Goal: Task Accomplishment & Management: Manage account settings

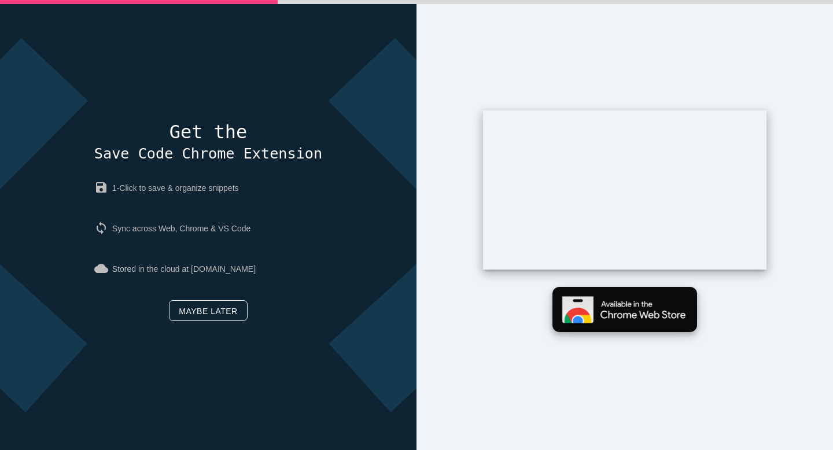
click at [579, 309] on img at bounding box center [624, 310] width 145 height 46
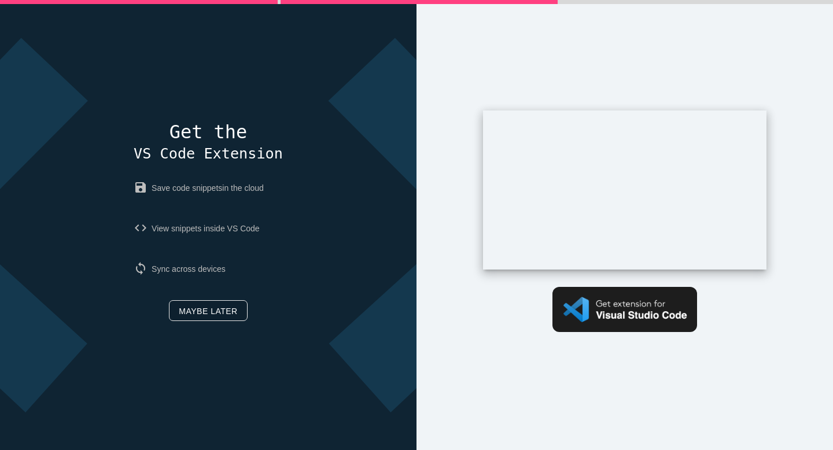
click at [198, 310] on link "Maybe later" at bounding box center [208, 310] width 78 height 21
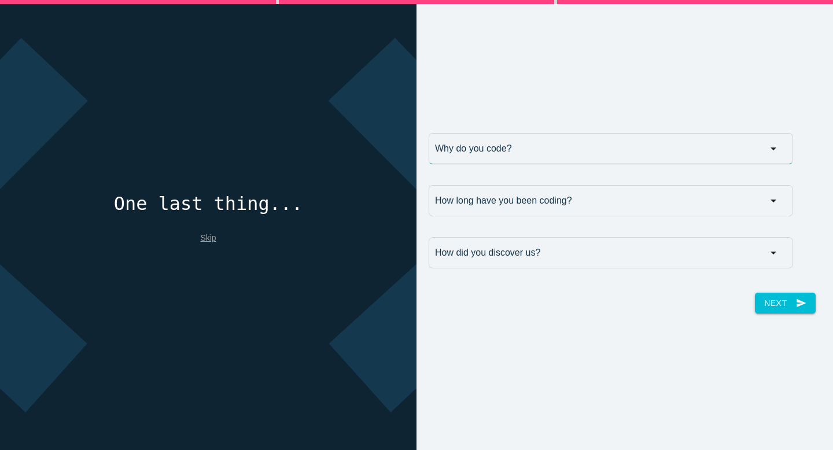
click at [769, 145] on input "Why do you code?" at bounding box center [610, 148] width 364 height 31
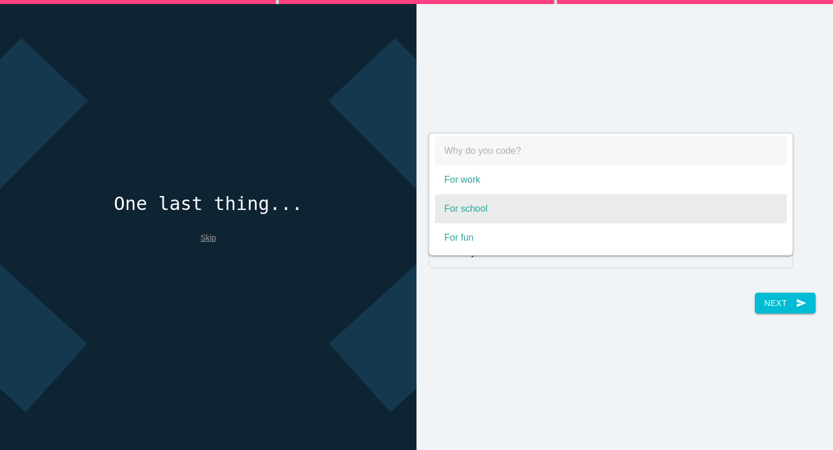
click at [470, 216] on span "For school" at bounding box center [611, 208] width 352 height 29
select select "For school"
type input "For school"
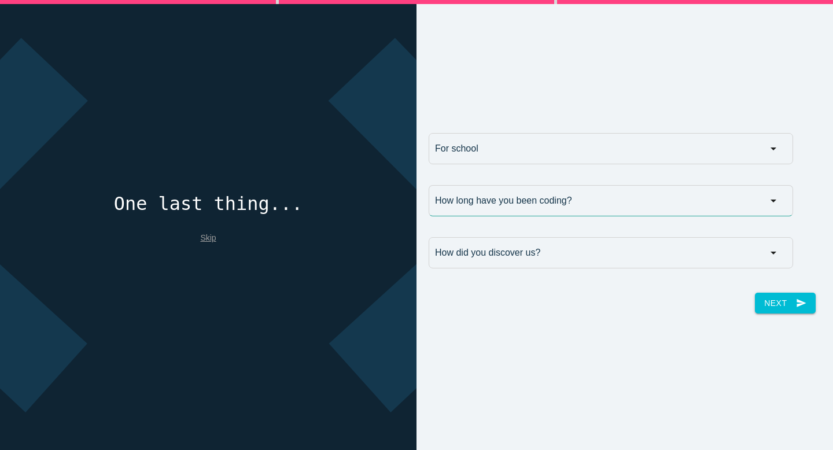
click at [499, 205] on input "How long have you been coding?" at bounding box center [610, 200] width 364 height 31
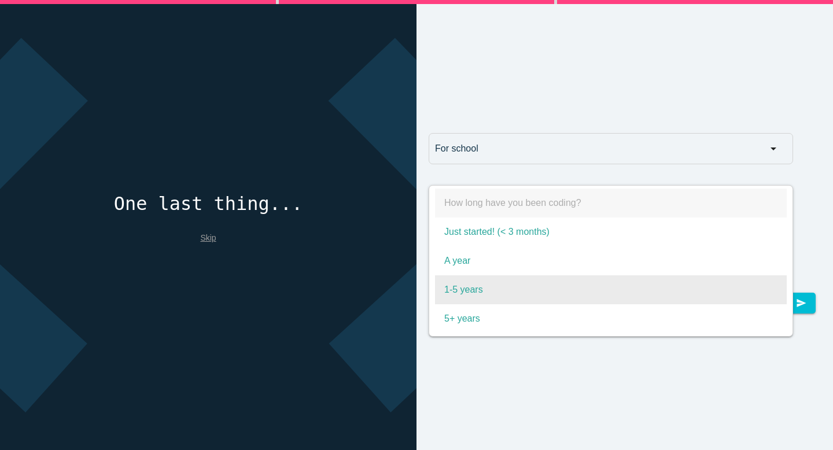
click at [477, 293] on span "1-5 years" at bounding box center [611, 289] width 352 height 29
select select "1-5 years"
type input "1-5 years"
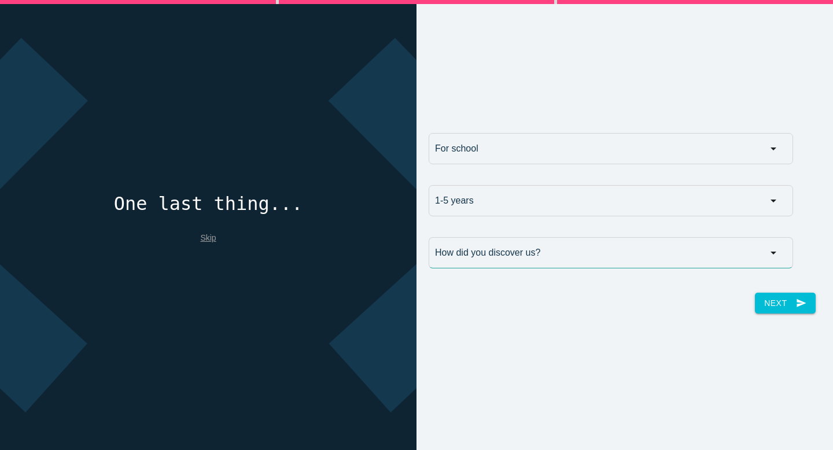
click at [498, 254] on input "How did you discover us?" at bounding box center [610, 252] width 364 height 31
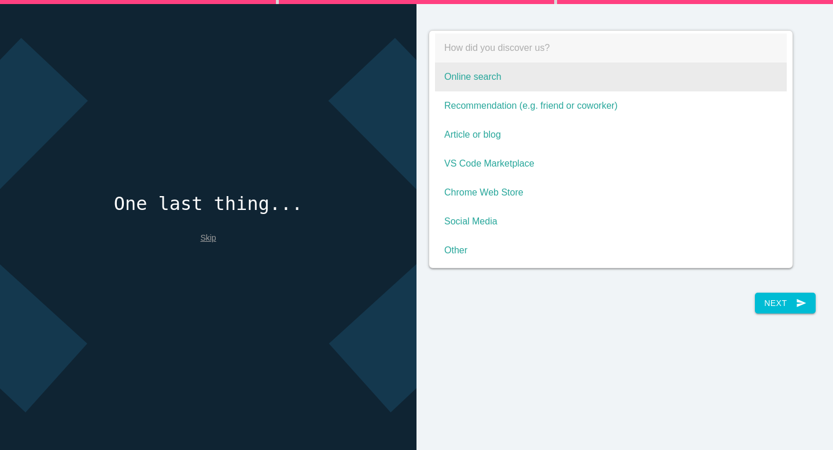
click at [488, 81] on span "Online search" at bounding box center [611, 76] width 352 height 29
select select "Online search"
type input "Online search"
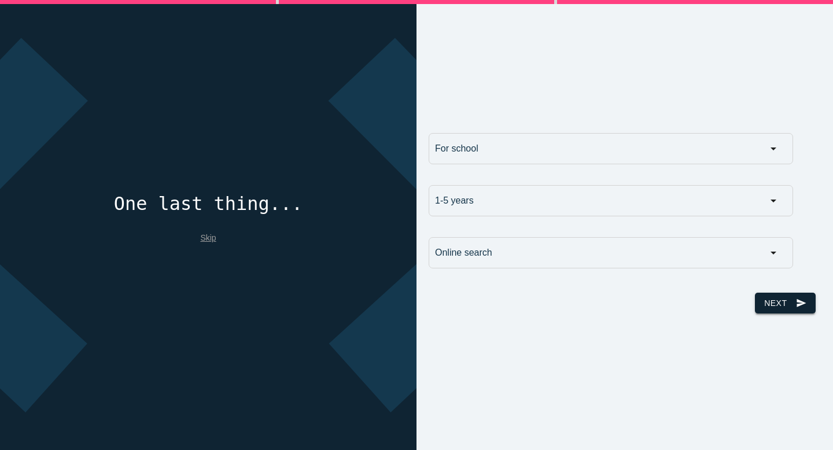
click at [779, 306] on button "Next send" at bounding box center [785, 303] width 60 height 21
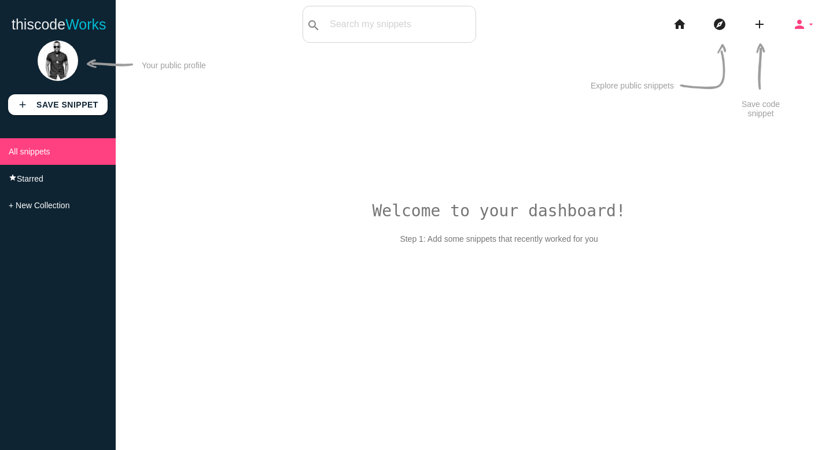
click at [808, 25] on icon "arrow_drop_down" at bounding box center [810, 24] width 9 height 37
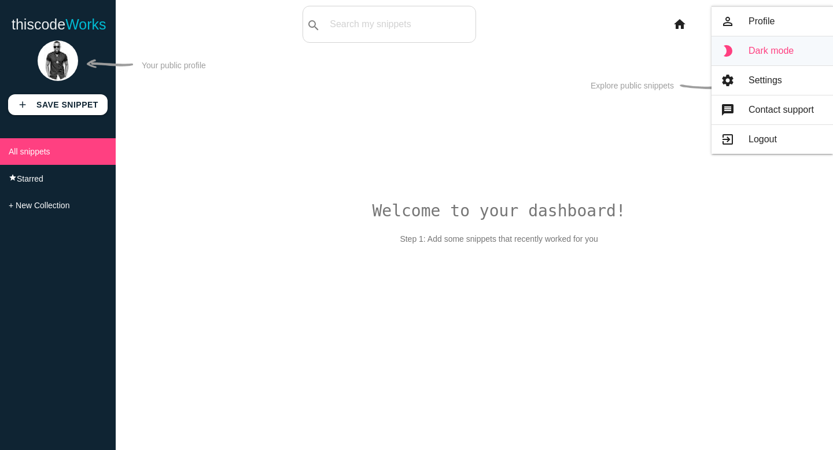
click at [754, 56] on link "brightness_2 Dark mode" at bounding box center [771, 50] width 121 height 29
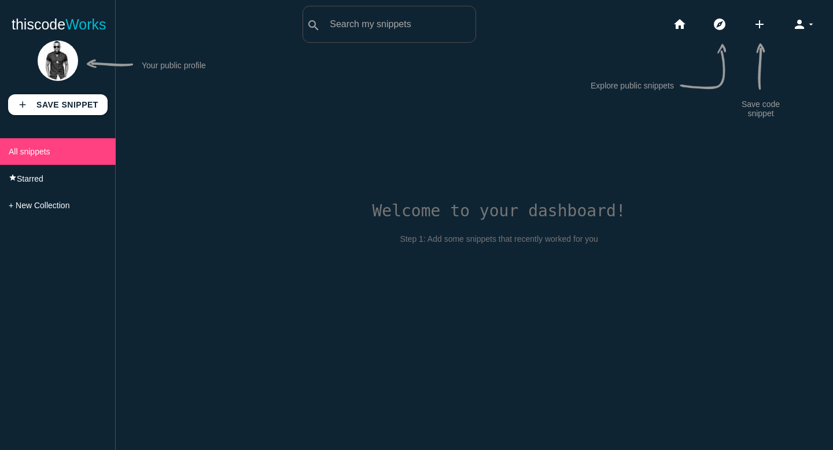
click at [807, 26] on icon "arrow_drop_down" at bounding box center [810, 24] width 9 height 37
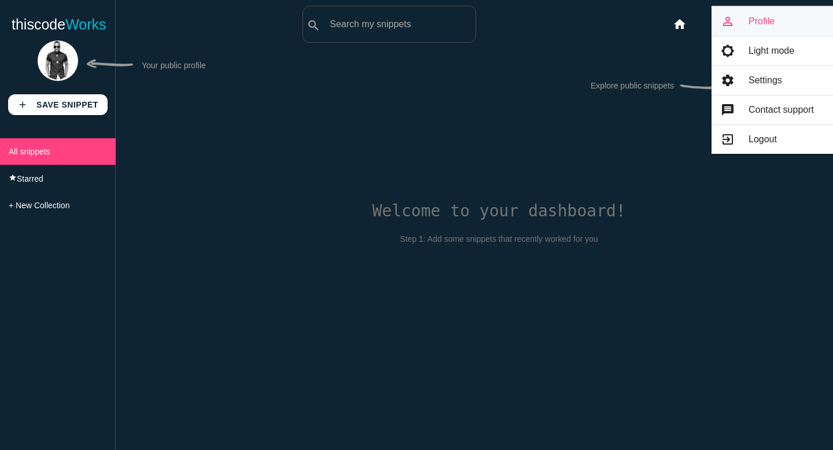
click at [760, 21] on link "person_outline Profile" at bounding box center [771, 21] width 121 height 29
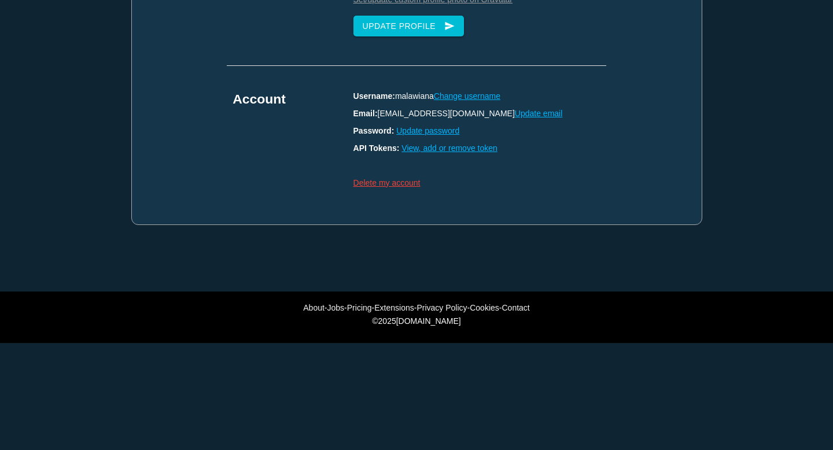
scroll to position [291, 0]
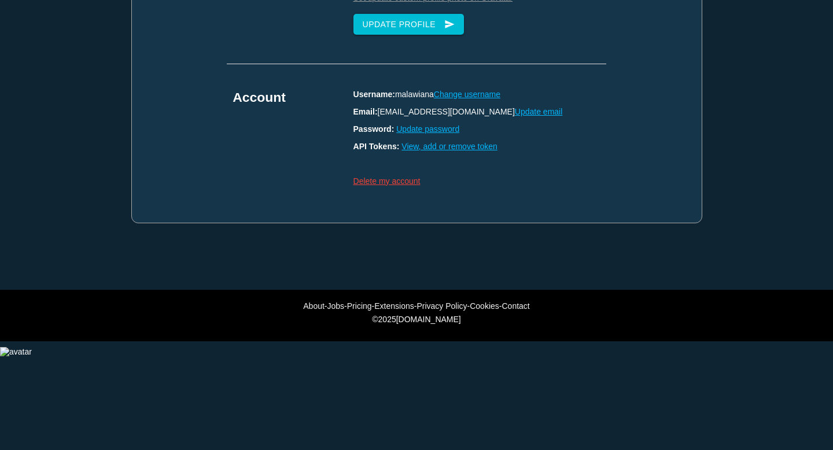
click at [438, 150] on u "View, add or remove token" at bounding box center [449, 146] width 96 height 9
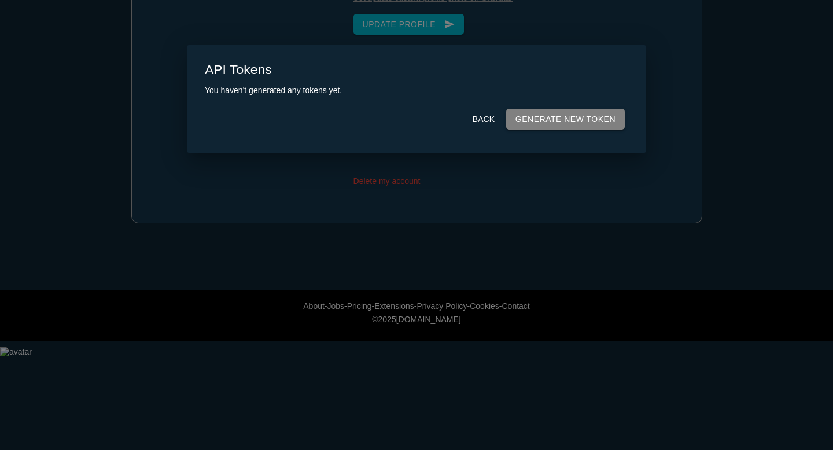
click at [558, 120] on link "Generate new token" at bounding box center [565, 119] width 119 height 21
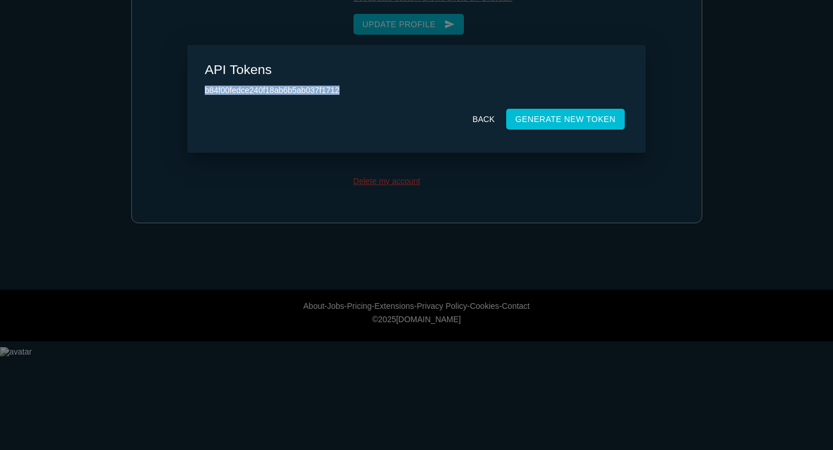
drag, startPoint x: 359, startPoint y: 95, endPoint x: 202, endPoint y: 94, distance: 156.7
click at [202, 94] on div "API Tokens b84f00fedce240f18ab6b5ab037f1712 Back Generate new token" at bounding box center [416, 99] width 458 height 108
copy p "b84f00fedce240f18ab6b5ab037f1712"
click at [487, 120] on link "Back" at bounding box center [483, 119] width 40 height 21
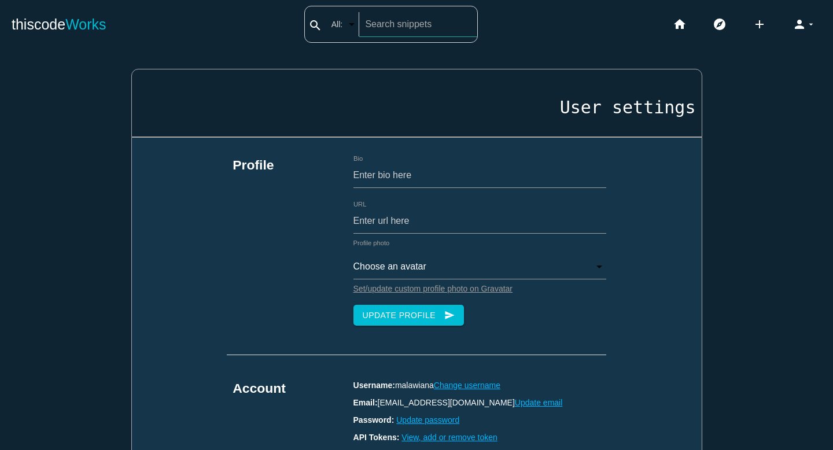
click at [379, 17] on input "text" at bounding box center [417, 24] width 117 height 24
type input "fetch"
click at [349, 23] on input "All:" at bounding box center [347, 24] width 43 height 24
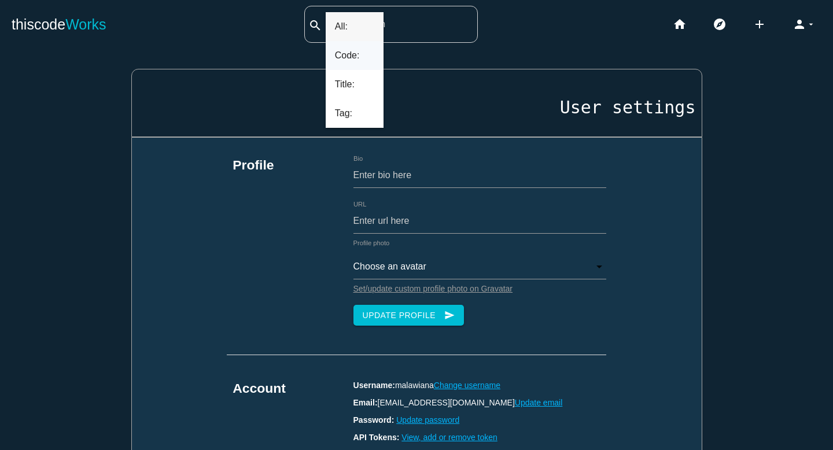
click at [346, 53] on span "Code:" at bounding box center [355, 55] width 58 height 29
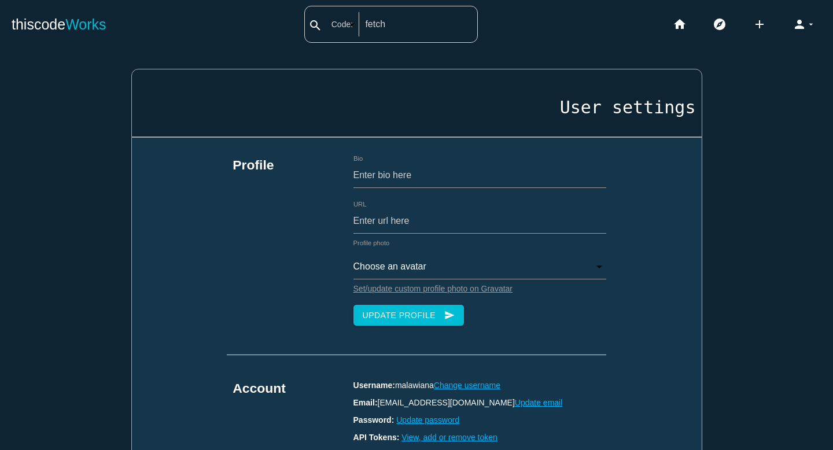
click at [342, 20] on input "Code:" at bounding box center [347, 24] width 43 height 24
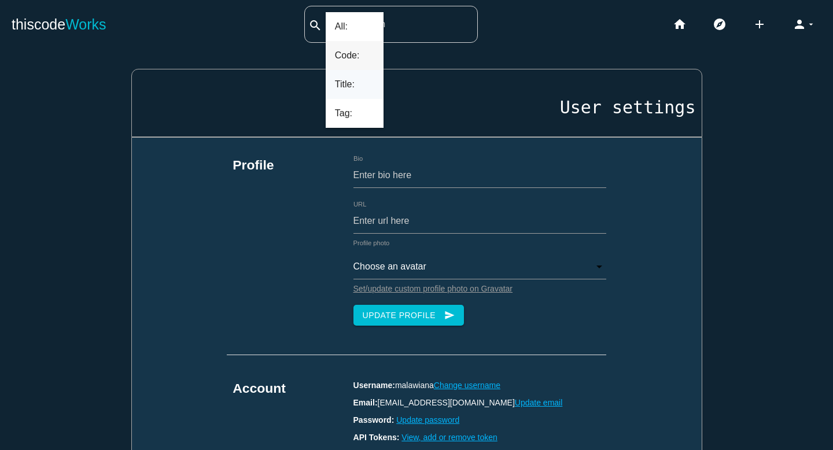
click at [340, 83] on span "Title:" at bounding box center [355, 84] width 58 height 29
type input "Title:"
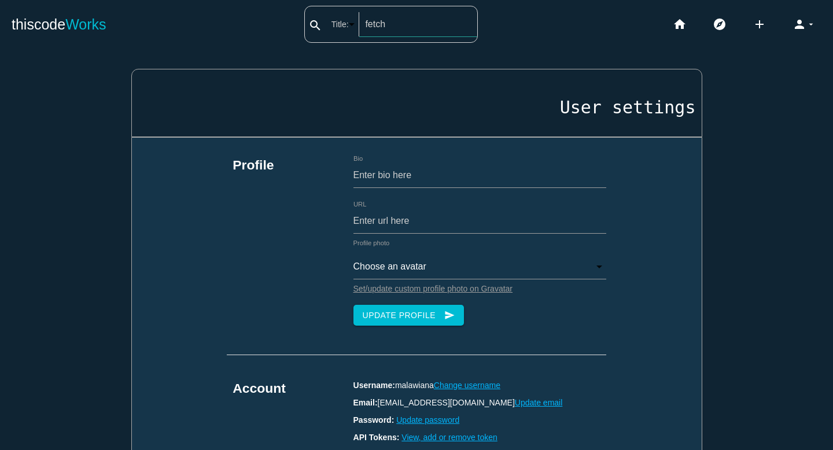
click at [396, 28] on input "fetch" at bounding box center [417, 24] width 117 height 24
type input "f"
type input "async function fetch()"
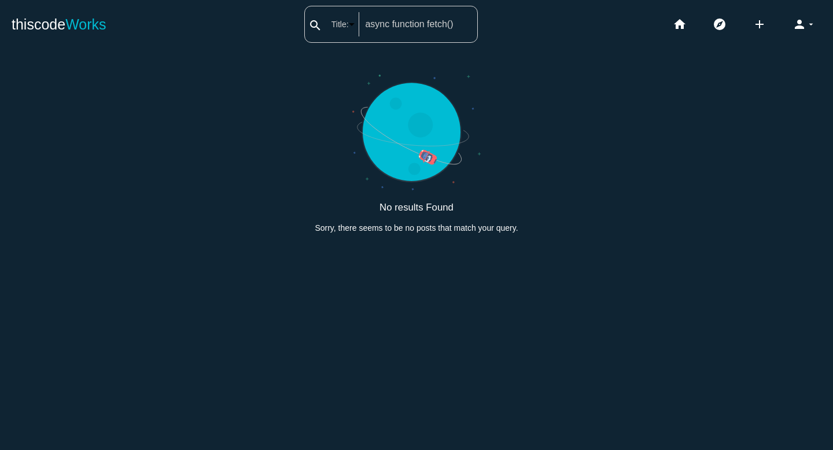
click at [348, 24] on input "Title:" at bounding box center [347, 24] width 43 height 24
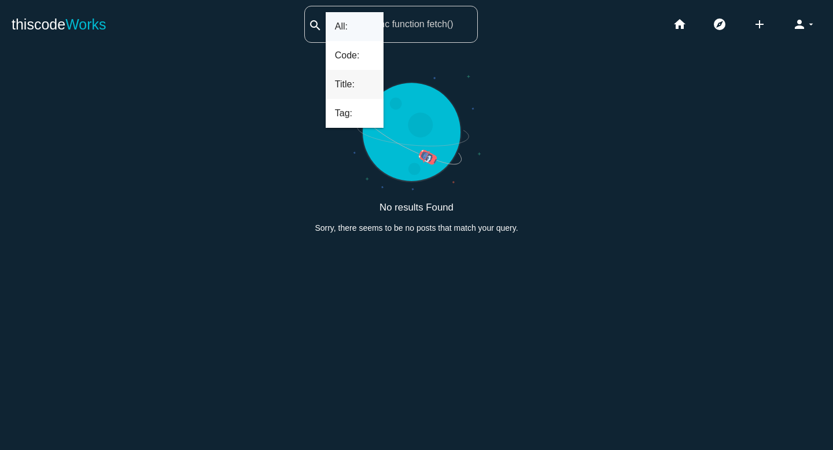
click at [339, 27] on span "All:" at bounding box center [355, 26] width 58 height 29
type input "All:"
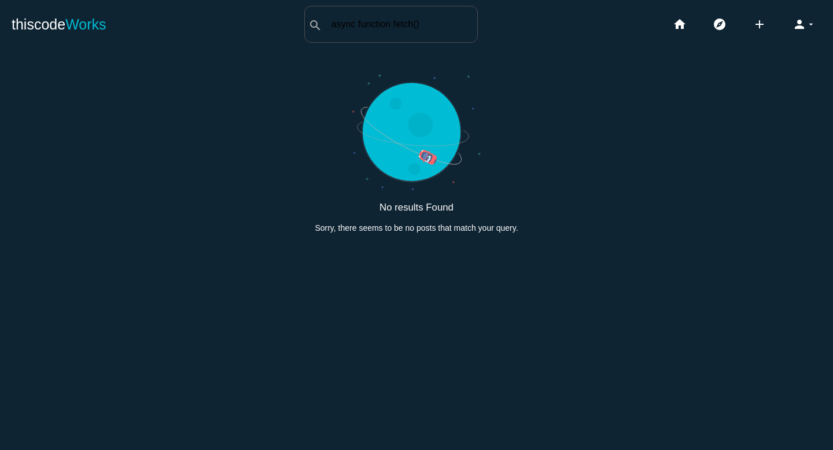
click at [493, 58] on div "No results Found Sorry, there seems to be no posts that match your query." at bounding box center [416, 206] width 815 height 299
click at [683, 27] on icon "home" at bounding box center [680, 24] width 14 height 37
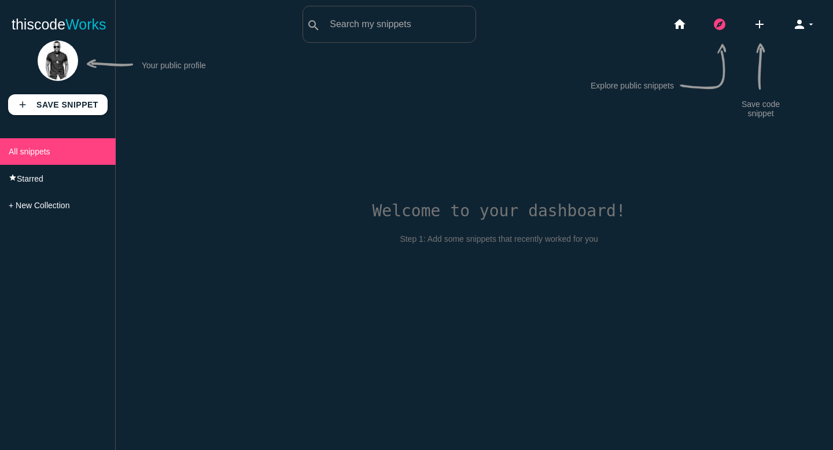
click at [653, 130] on div "Welcome to your dashboard! Step 1: Add some snippets that recently worked for y…" at bounding box center [474, 262] width 717 height 450
click at [719, 27] on icon "explore" at bounding box center [719, 24] width 14 height 37
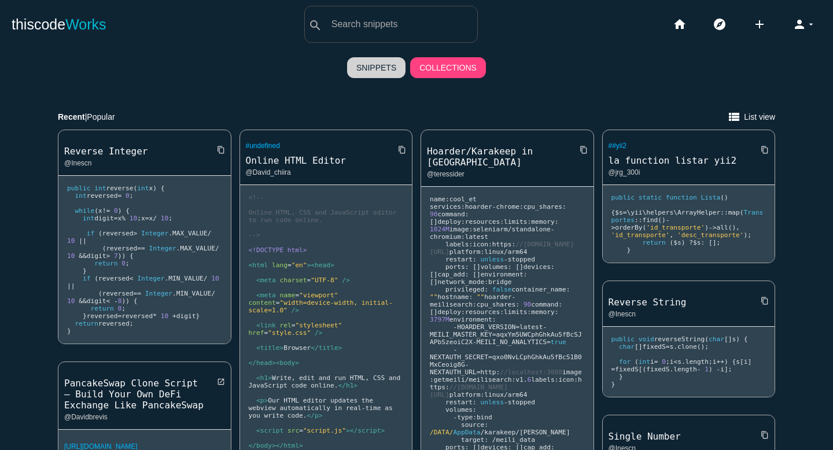
click at [438, 67] on link "Collections" at bounding box center [448, 67] width 76 height 21
